Goal: Information Seeking & Learning: Learn about a topic

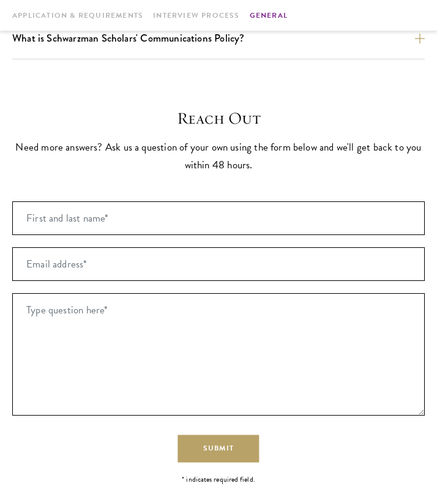
scroll to position [2014, 0]
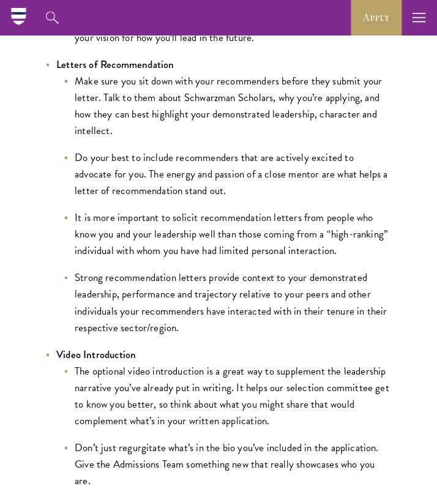
scroll to position [1416, 0]
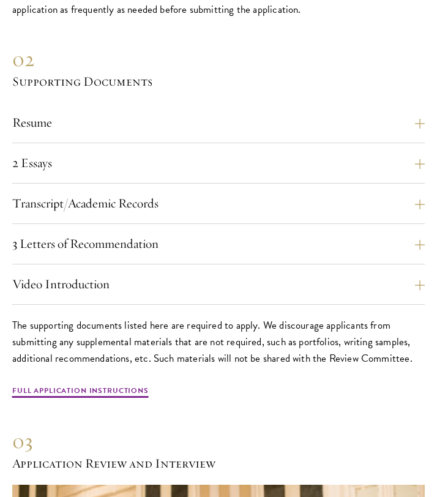
scroll to position [3381, 0]
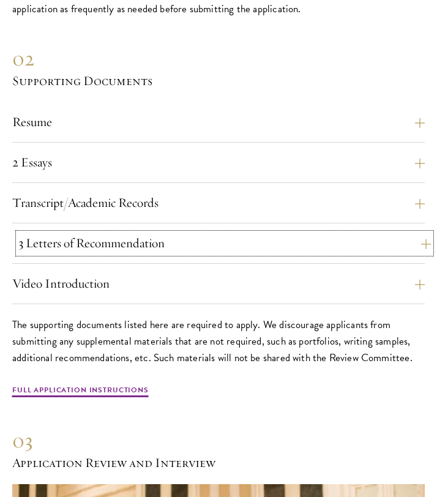
click at [61, 233] on button "3 Letters of Recommendation" at bounding box center [224, 243] width 413 height 20
